Goal: Transaction & Acquisition: Purchase product/service

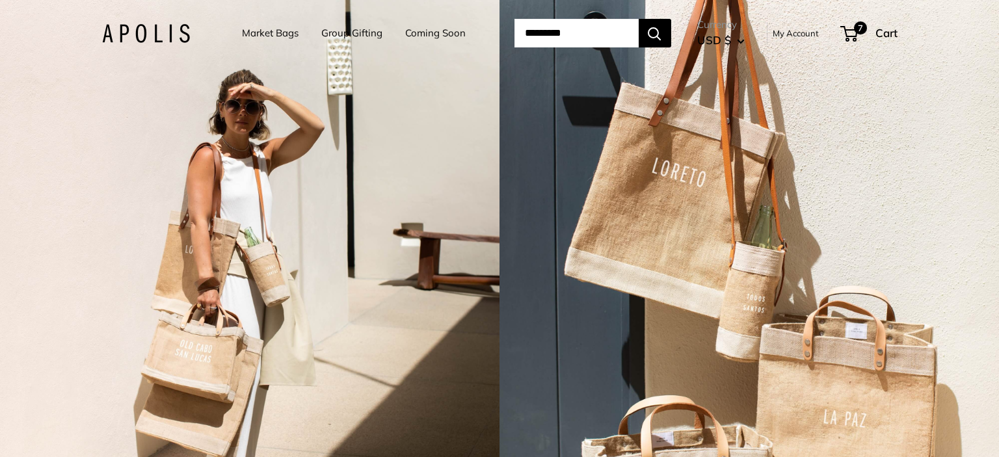
click at [562, 31] on input "Search..." at bounding box center [577, 33] width 124 height 29
paste input "**********"
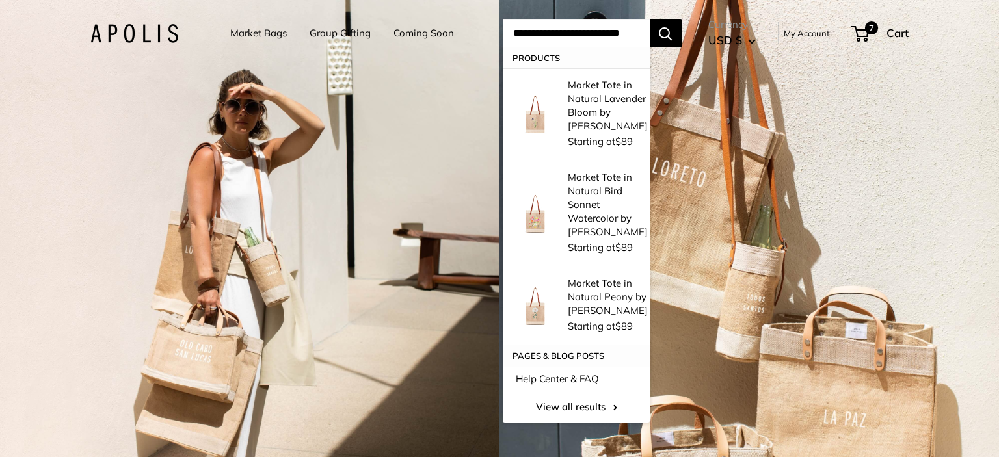
type input "**********"
click at [660, 36] on button "Search" at bounding box center [666, 33] width 33 height 29
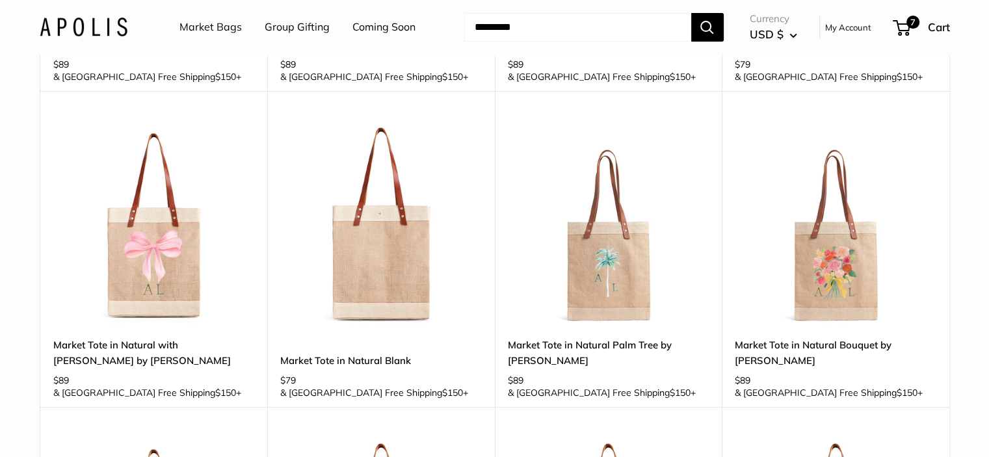
scroll to position [390, 0]
click at [415, 181] on img at bounding box center [381, 225] width 202 height 202
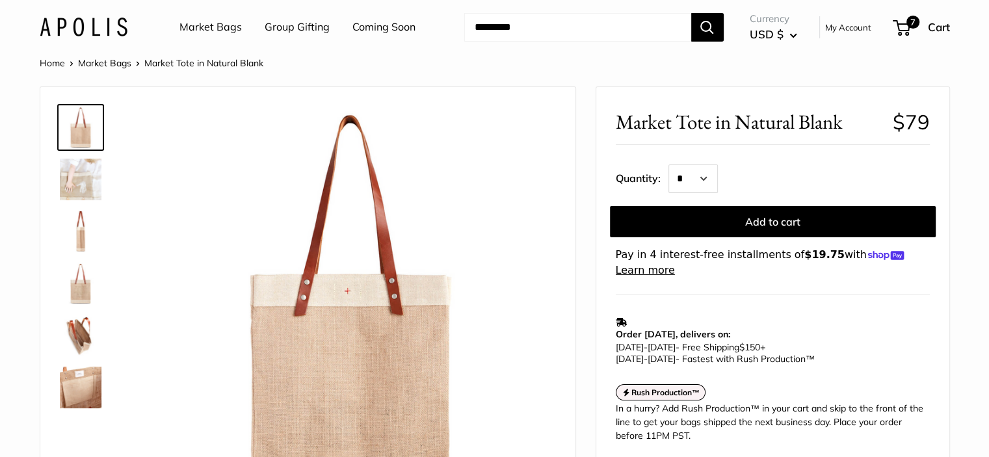
click at [216, 27] on link "Market Bags" at bounding box center [211, 28] width 62 height 20
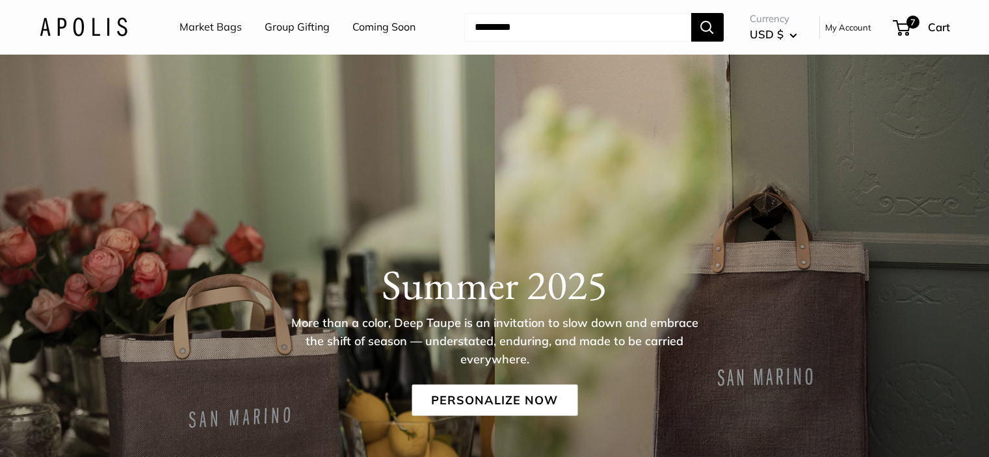
click at [534, 403] on link "Personalize Now" at bounding box center [495, 399] width 166 height 31
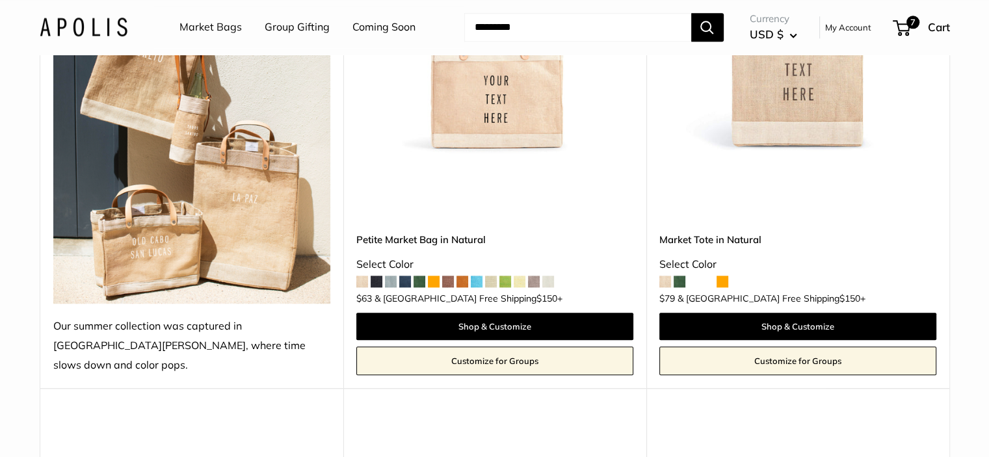
scroll to position [1301, 0]
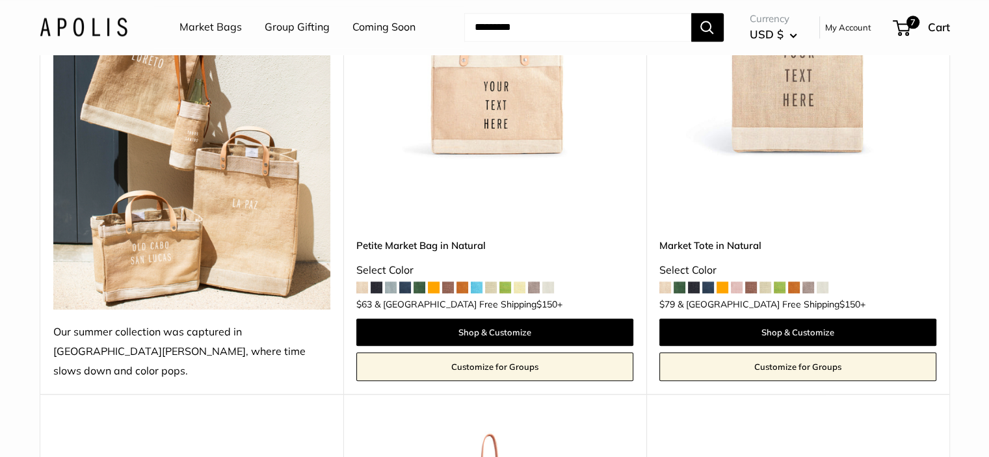
click at [740, 238] on link "Market Tote in Natural" at bounding box center [798, 245] width 277 height 15
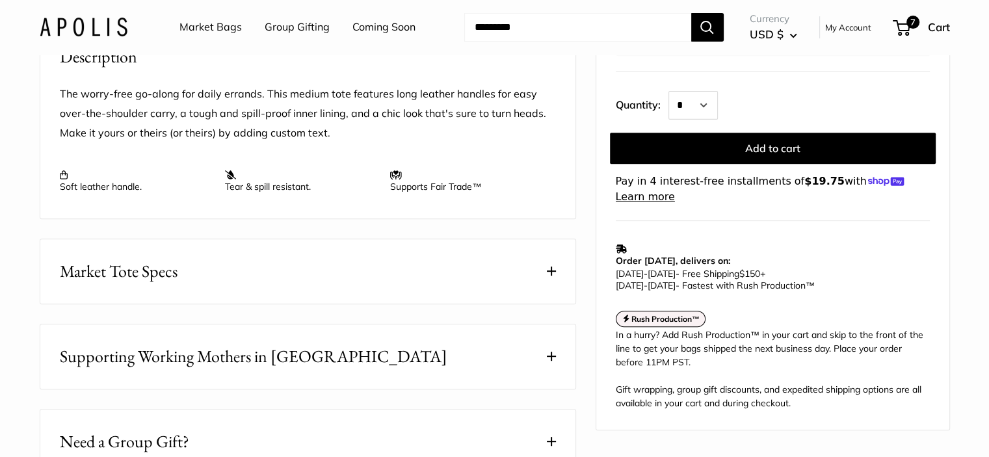
scroll to position [520, 0]
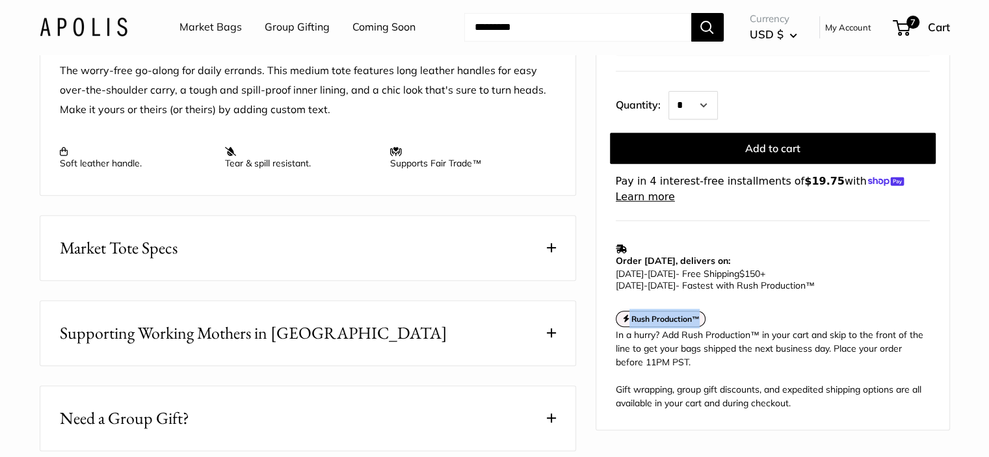
drag, startPoint x: 716, startPoint y: 315, endPoint x: 616, endPoint y: 314, distance: 99.5
click at [616, 314] on div "Rush Production™" at bounding box center [773, 319] width 314 height 20
drag, startPoint x: 662, startPoint y: 333, endPoint x: 843, endPoint y: 363, distance: 183.9
click at [843, 363] on div "In a hurry? Add Rush Production™ in your cart and skip to the front of the line…" at bounding box center [773, 370] width 314 height 82
copy div "Add Rush Production™ in your cart and skip to the front of the line to get your…"
